Goal: Register for event/course

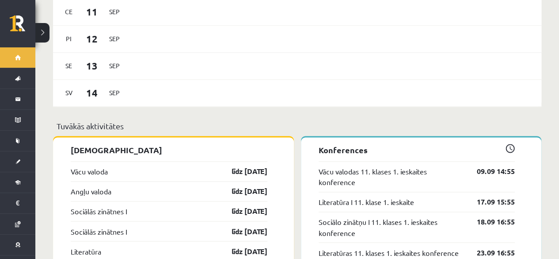
scroll to position [663, 0]
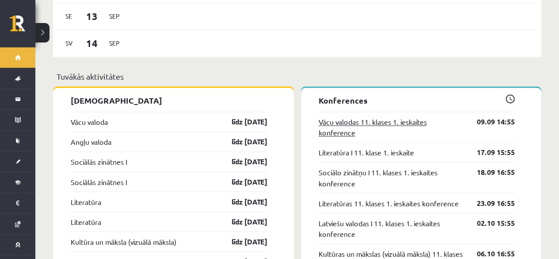
click at [378, 116] on link "Vācu valodas 11. klases 1. ieskaites konference" at bounding box center [391, 126] width 145 height 21
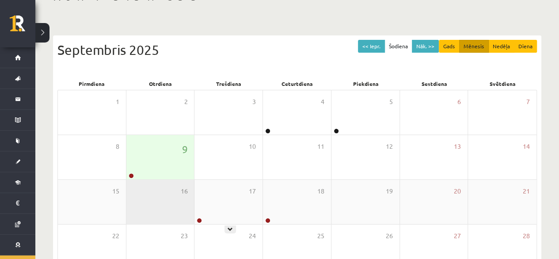
scroll to position [88, 0]
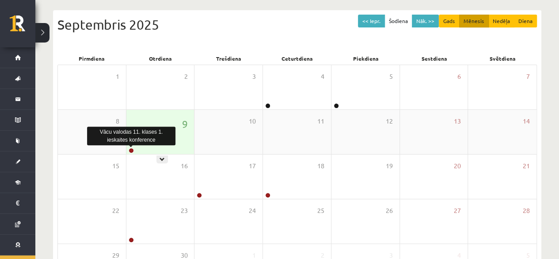
click at [130, 148] on link at bounding box center [131, 150] width 5 height 5
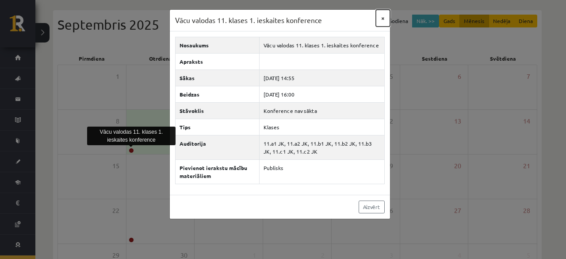
click at [382, 18] on button "×" at bounding box center [383, 18] width 14 height 17
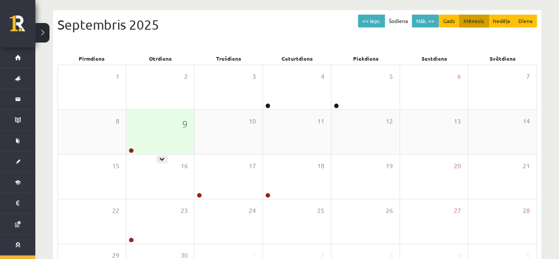
click at [130, 149] on link at bounding box center [131, 150] width 5 height 5
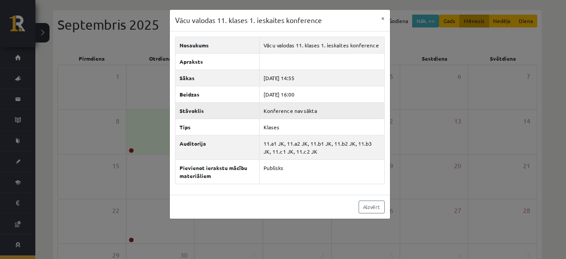
click at [309, 109] on td "Konference nav sākta" at bounding box center [321, 110] width 125 height 16
click at [384, 16] on button "×" at bounding box center [383, 18] width 14 height 17
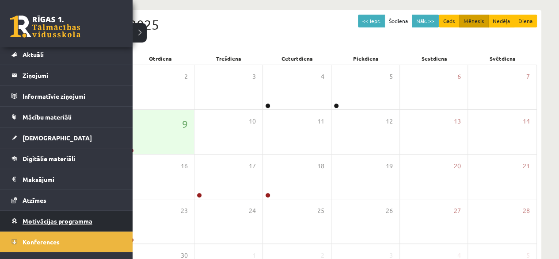
scroll to position [35, 0]
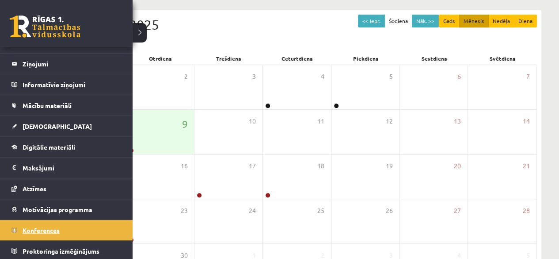
click at [72, 221] on link "Konferences" at bounding box center [66, 230] width 110 height 20
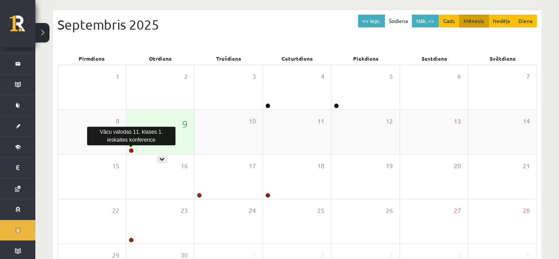
click at [129, 150] on link at bounding box center [131, 150] width 5 height 5
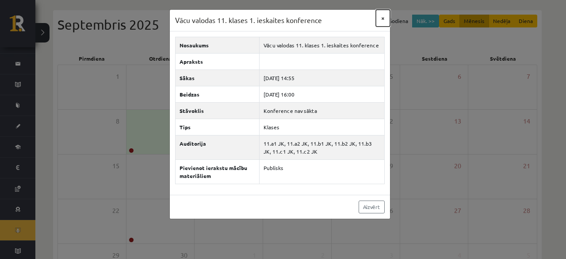
click at [385, 18] on button "×" at bounding box center [383, 18] width 14 height 17
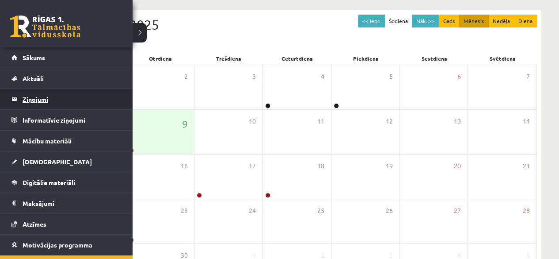
scroll to position [0, 0]
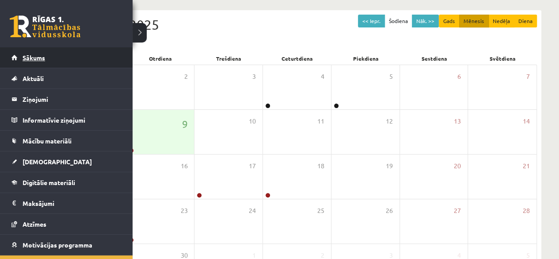
click at [46, 53] on link "Sākums" at bounding box center [66, 57] width 110 height 20
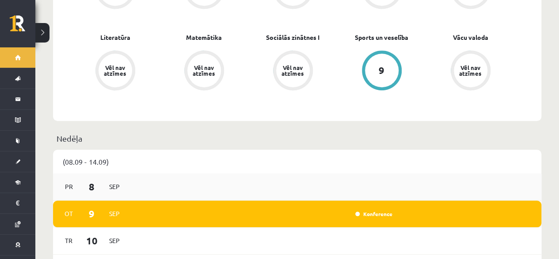
scroll to position [354, 0]
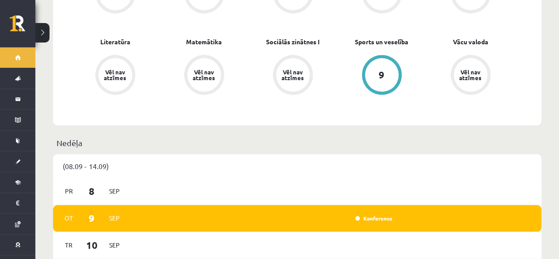
click at [367, 213] on div "Konference" at bounding box center [373, 217] width 44 height 9
click at [367, 214] on link "Konference" at bounding box center [373, 217] width 37 height 7
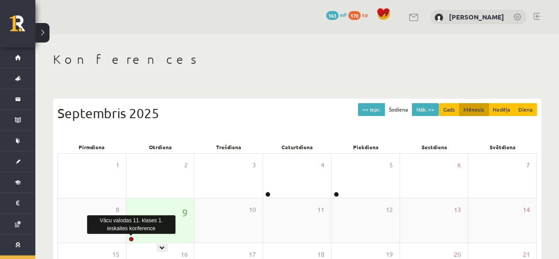
click at [130, 237] on link at bounding box center [131, 238] width 5 height 5
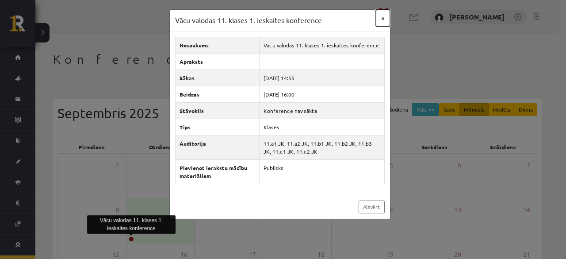
click at [385, 17] on button "×" at bounding box center [383, 18] width 14 height 17
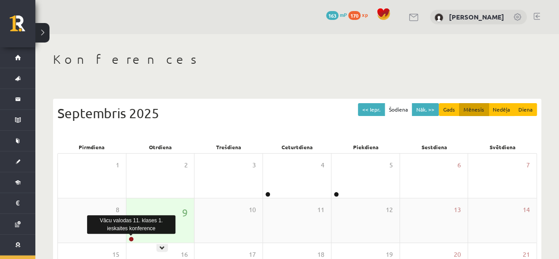
click at [129, 237] on link at bounding box center [131, 238] width 5 height 5
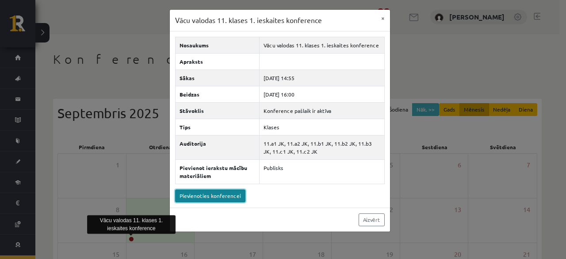
click at [234, 193] on link "Pievienoties konferencei" at bounding box center [210, 195] width 70 height 13
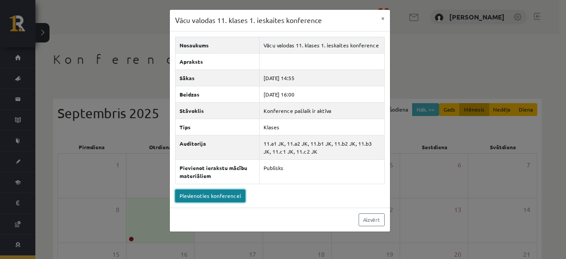
click at [221, 199] on link "Pievienoties konferencei" at bounding box center [210, 195] width 70 height 13
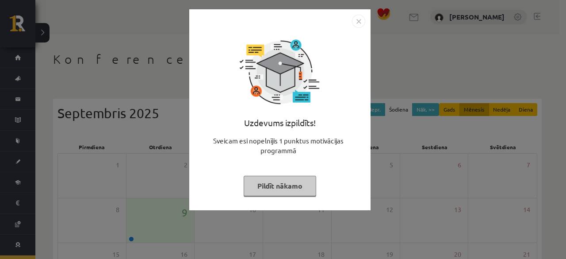
click at [300, 182] on button "Pildīt nākamo" at bounding box center [280, 185] width 72 height 20
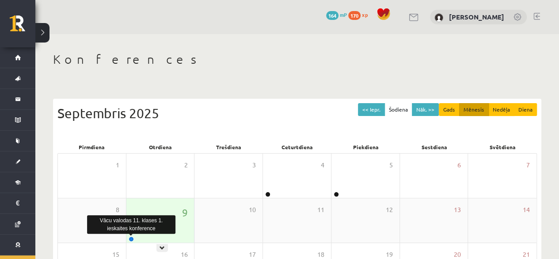
click at [132, 236] on link at bounding box center [131, 238] width 5 height 5
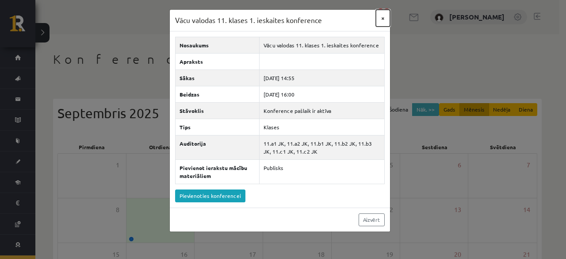
click at [381, 23] on button "×" at bounding box center [383, 18] width 14 height 17
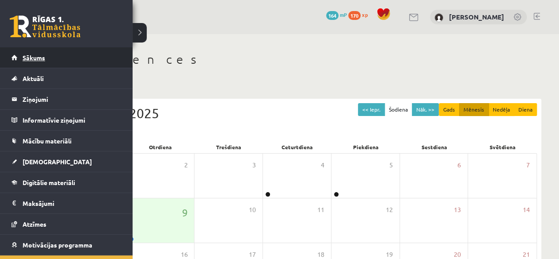
click at [33, 64] on link "Sākums" at bounding box center [66, 57] width 110 height 20
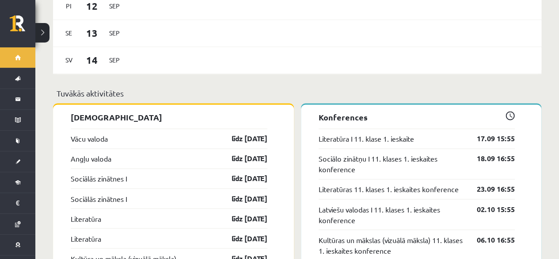
scroll to position [663, 0]
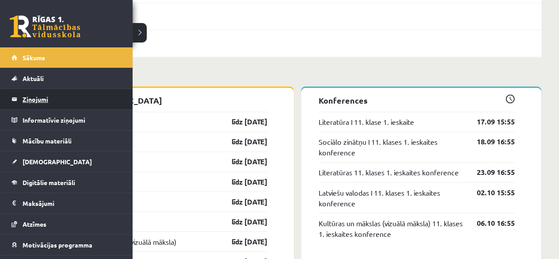
click at [26, 101] on legend "Ziņojumi 0" at bounding box center [72, 99] width 99 height 20
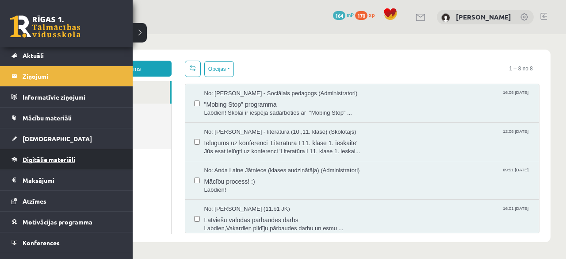
scroll to position [35, 0]
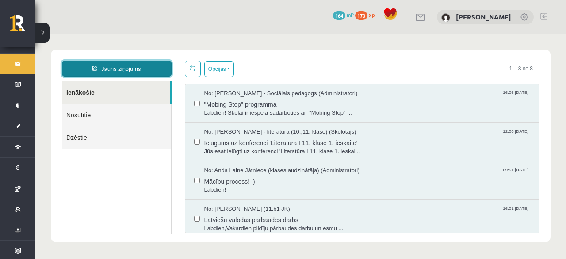
click at [141, 66] on link "Jauns ziņojums" at bounding box center [117, 69] width 110 height 16
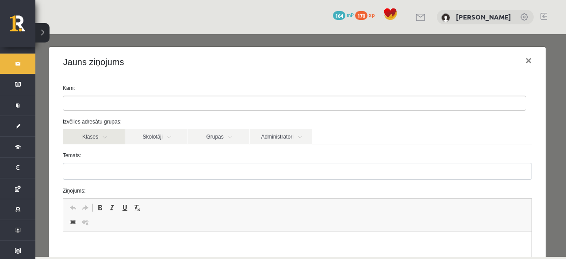
click at [110, 142] on link "Klases" at bounding box center [94, 136] width 62 height 15
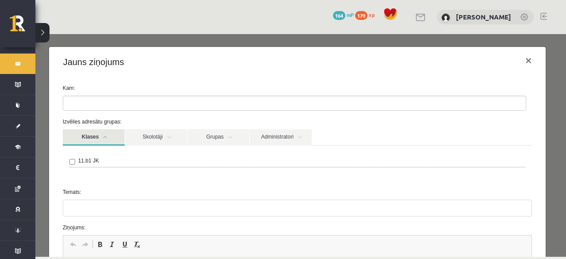
click at [109, 145] on link "Klases" at bounding box center [94, 137] width 62 height 16
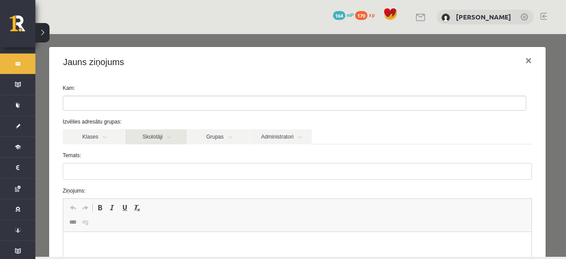
click at [159, 139] on link "Skolotāji" at bounding box center [156, 136] width 62 height 15
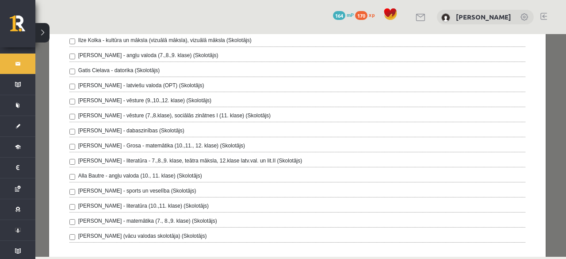
scroll to position [133, 0]
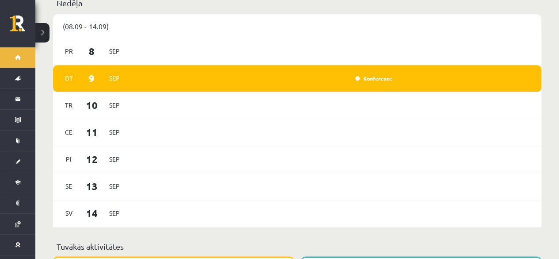
scroll to position [460, 0]
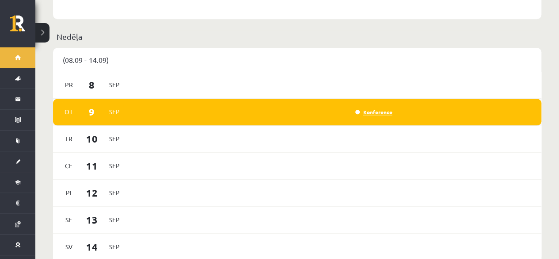
click at [367, 108] on link "Konference" at bounding box center [373, 111] width 37 height 7
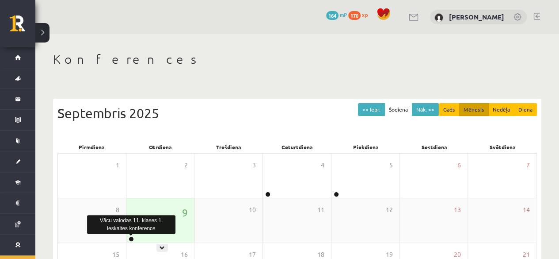
click at [131, 236] on link at bounding box center [131, 238] width 5 height 5
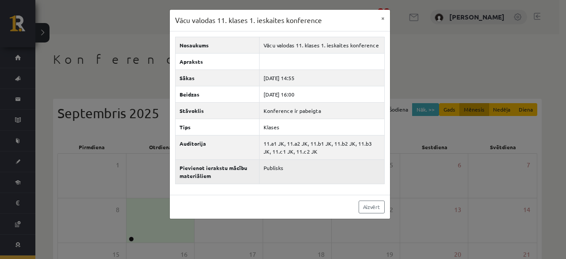
click at [276, 165] on td "Publisks" at bounding box center [321, 171] width 125 height 24
click at [273, 162] on td "Publisks" at bounding box center [321, 171] width 125 height 24
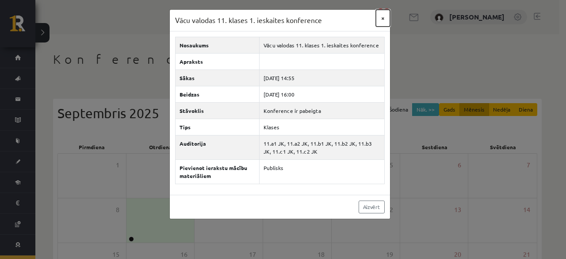
click at [382, 19] on button "×" at bounding box center [383, 18] width 14 height 17
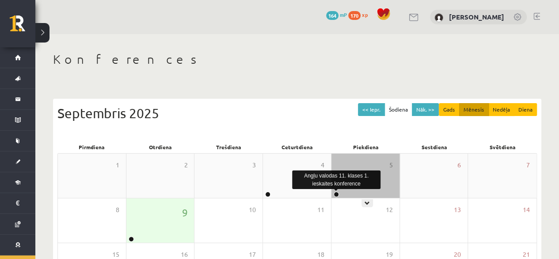
click at [335, 194] on link at bounding box center [336, 193] width 5 height 5
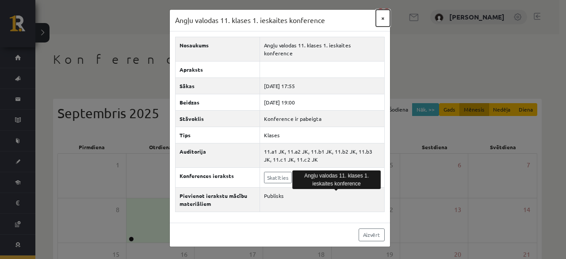
click at [381, 19] on button "×" at bounding box center [383, 18] width 14 height 17
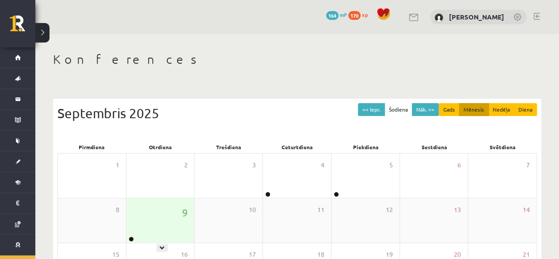
click at [128, 236] on div at bounding box center [130, 239] width 8 height 6
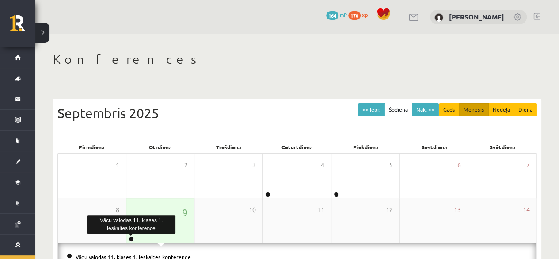
click at [130, 237] on link at bounding box center [131, 238] width 5 height 5
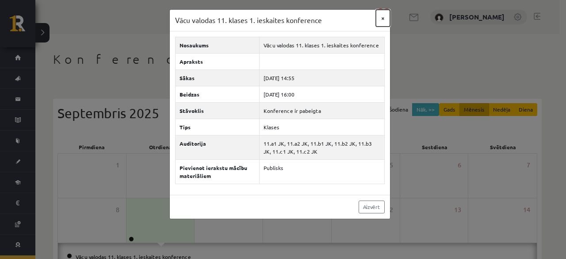
click at [381, 20] on button "×" at bounding box center [383, 18] width 14 height 17
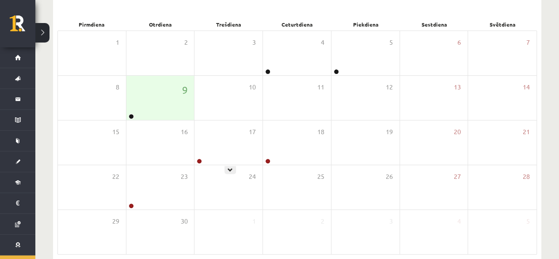
scroll to position [163, 0]
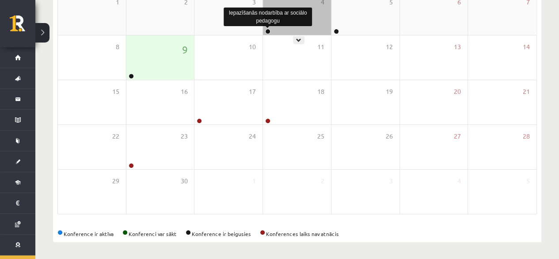
click at [268, 29] on link at bounding box center [267, 31] width 5 height 5
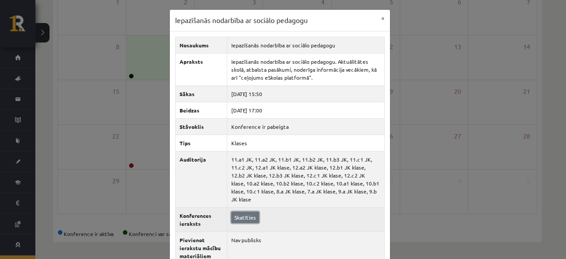
click at [244, 211] on link "Skatīties" at bounding box center [245, 216] width 28 height 11
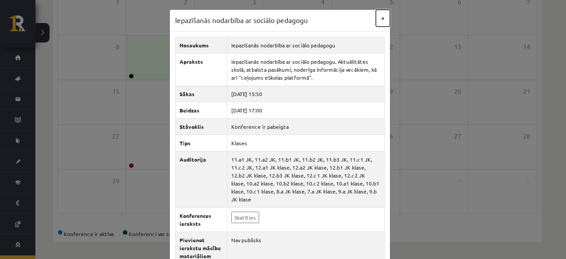
click at [377, 19] on button "×" at bounding box center [383, 18] width 14 height 17
